Goal: Navigation & Orientation: Understand site structure

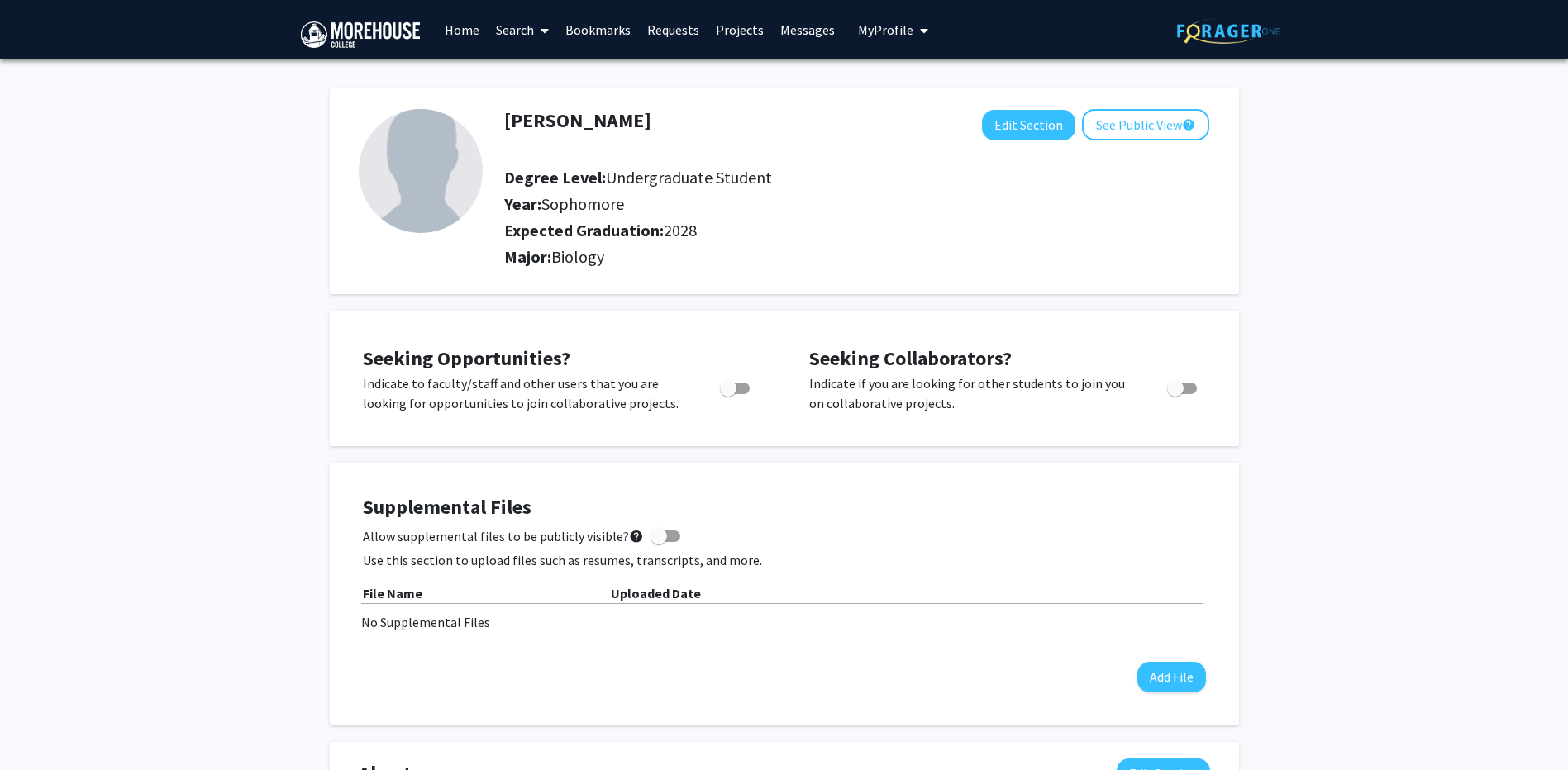
click at [726, 32] on link "Projects" at bounding box center [740, 30] width 64 height 58
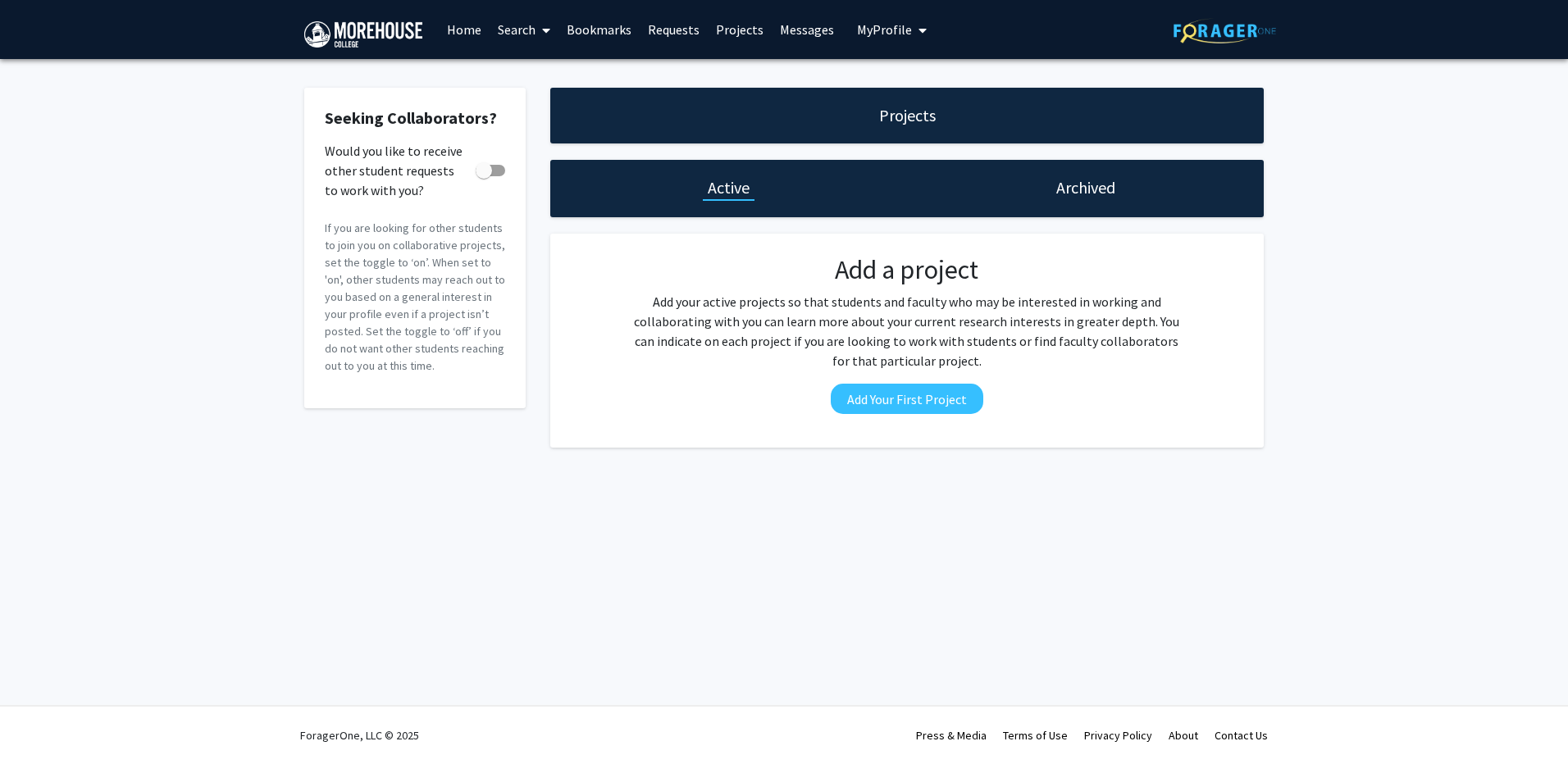
click at [689, 30] on link "Requests" at bounding box center [674, 30] width 68 height 58
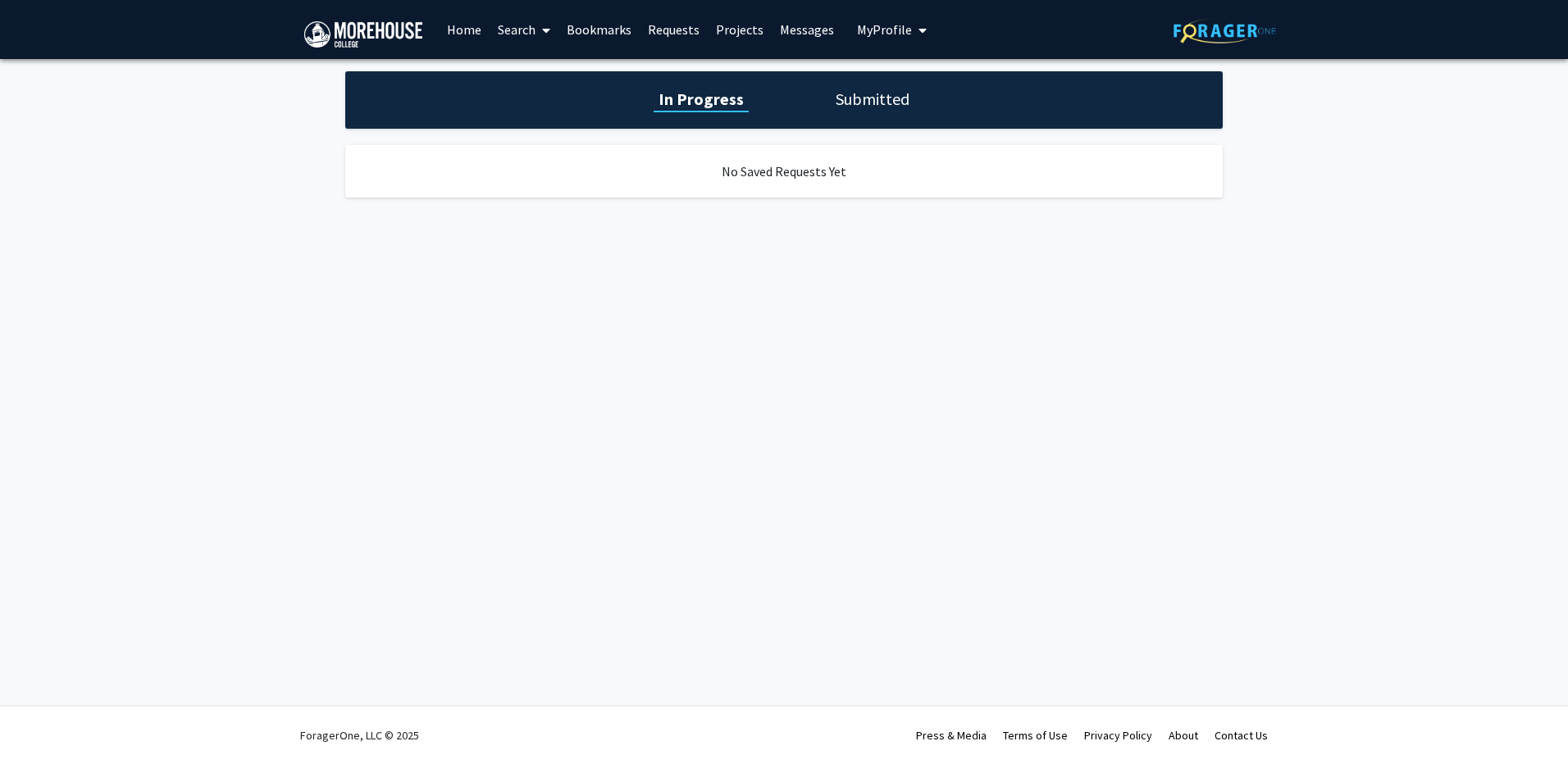
click at [577, 25] on link "Bookmarks" at bounding box center [599, 30] width 81 height 58
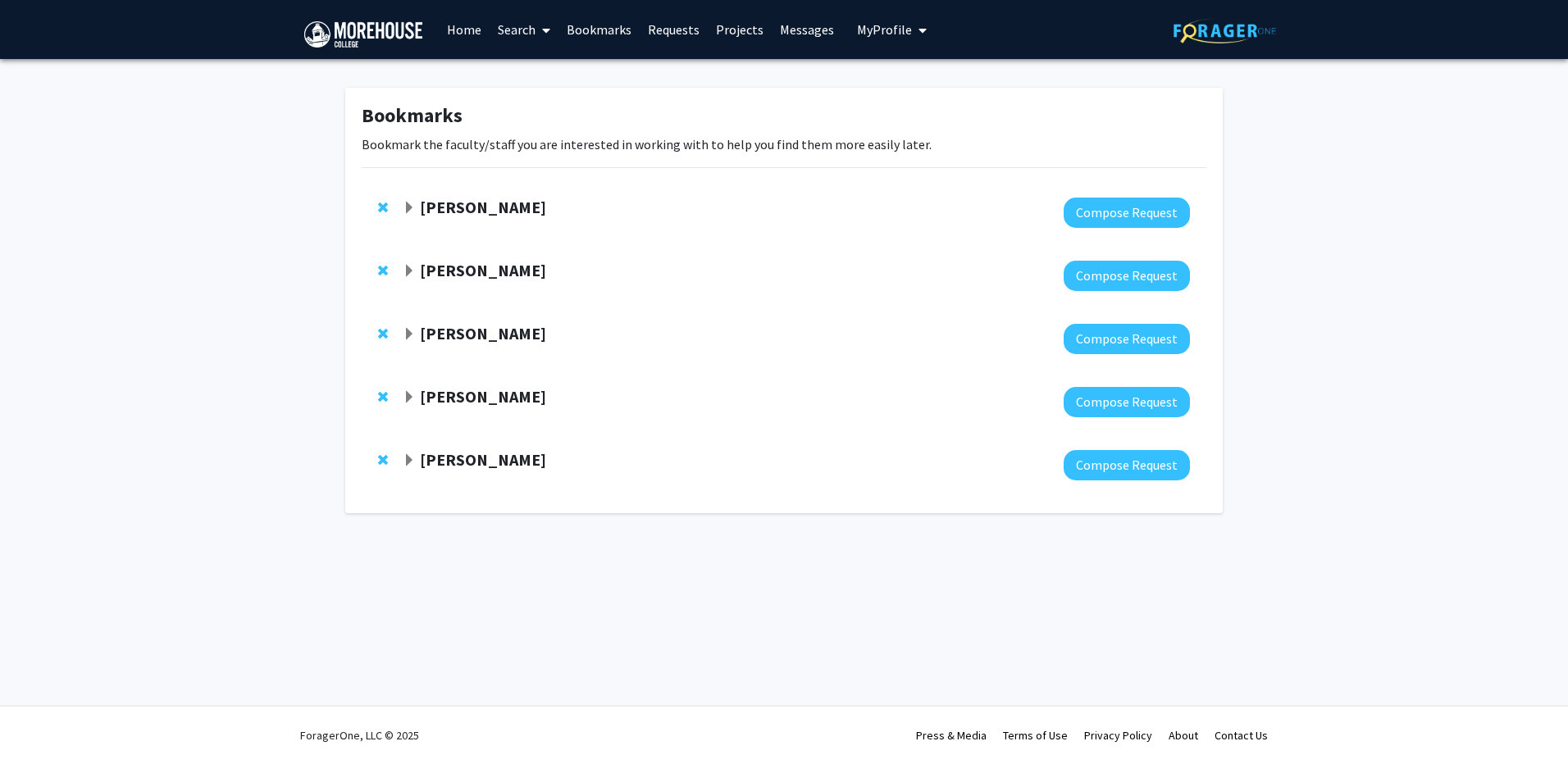
click at [474, 30] on link "Home" at bounding box center [463, 30] width 51 height 58
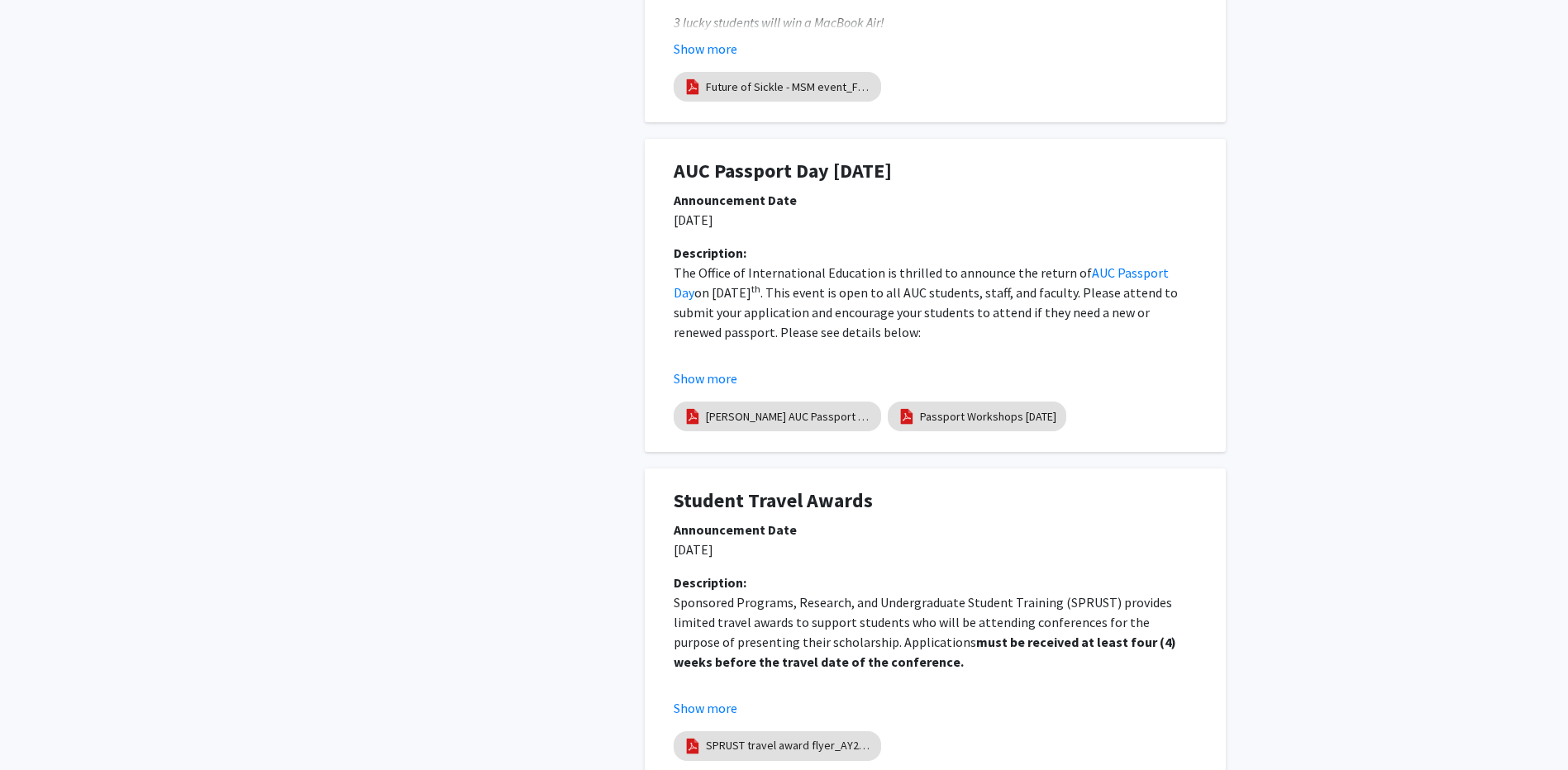
scroll to position [680, 0]
